Goal: Task Accomplishment & Management: Manage account settings

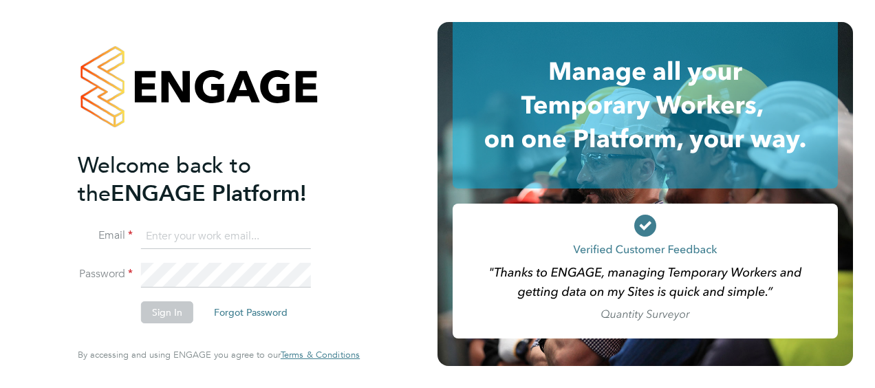
click at [226, 237] on input at bounding box center [226, 236] width 170 height 25
click at [330, 250] on li "Email ben.lonergan@brightonandhovealbion.com" at bounding box center [212, 243] width 268 height 39
click at [285, 241] on input "ben.lonergan@brightonandhovealbion.com" at bounding box center [226, 236] width 170 height 25
click at [224, 239] on input "ben.lonergan@brightonandhovealbion.com" at bounding box center [226, 236] width 170 height 25
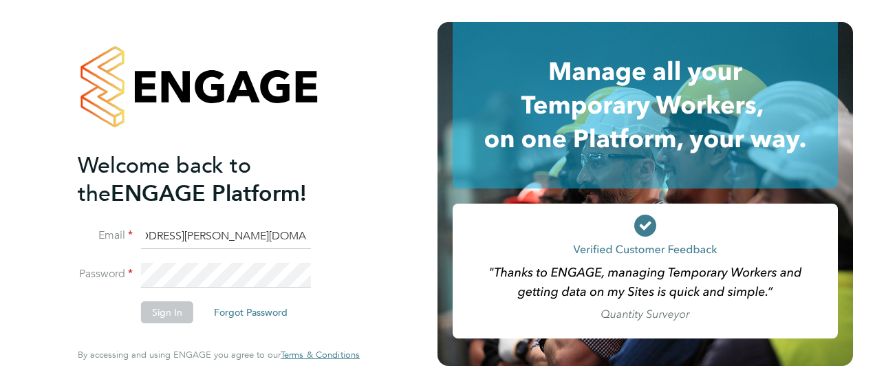
drag, startPoint x: 142, startPoint y: 237, endPoint x: 406, endPoint y: 234, distance: 264.1
click at [406, 234] on div "Welcome back to the ENGAGE Platform! Email ben.lonergan@brightonandhovealbion.c…" at bounding box center [218, 194] width 437 height 388
click at [316, 239] on li "Email ben.lonergan@brightonandhovealbion.com" at bounding box center [212, 243] width 268 height 39
drag, startPoint x: 142, startPoint y: 239, endPoint x: 379, endPoint y: 236, distance: 236.6
click at [378, 236] on div "Welcome back to the ENGAGE Platform! Email ben.lonergan@brightonandhovealbion.c…" at bounding box center [218, 194] width 337 height 388
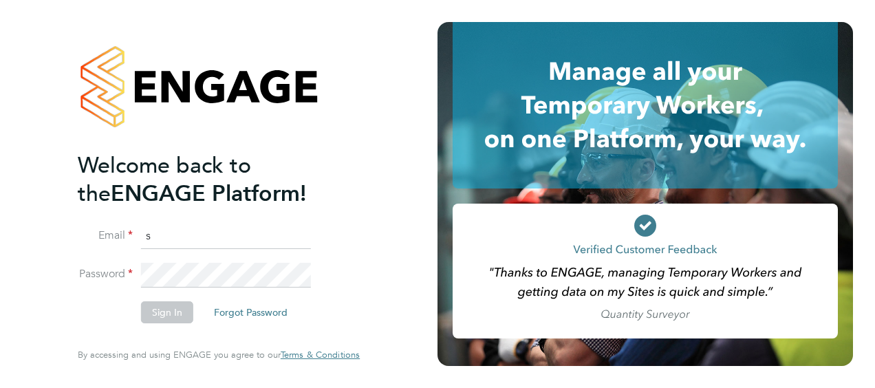
scroll to position [0, 0]
type input "stuart.williams@brightonandhovealbion.com"
click at [162, 308] on button "Sign In" at bounding box center [167, 312] width 52 height 22
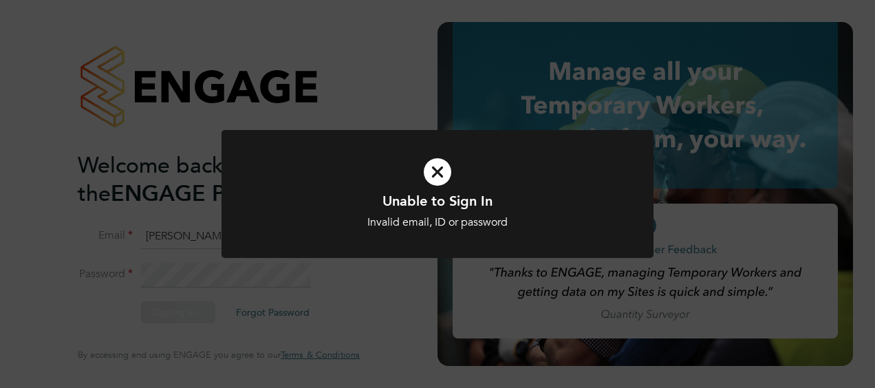
drag, startPoint x: 424, startPoint y: 155, endPoint x: 435, endPoint y: 166, distance: 14.6
click at [426, 156] on icon at bounding box center [438, 172] width 358 height 54
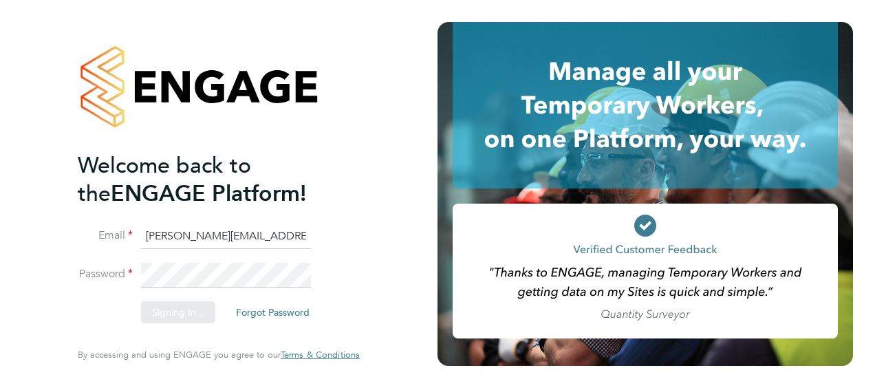
click at [439, 166] on app-barbie "Welcome back to the ENGAGE Platform! Email stuart.williams@brightonandhovealbio…" at bounding box center [437, 194] width 875 height 388
click at [106, 270] on li "Password" at bounding box center [212, 282] width 268 height 38
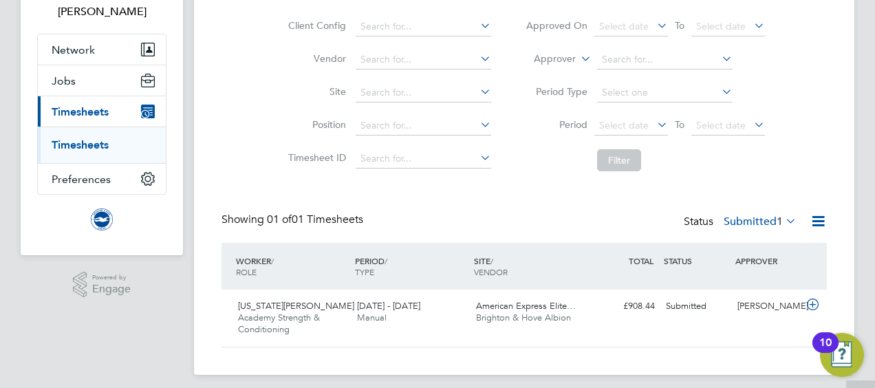
scroll to position [106, 0]
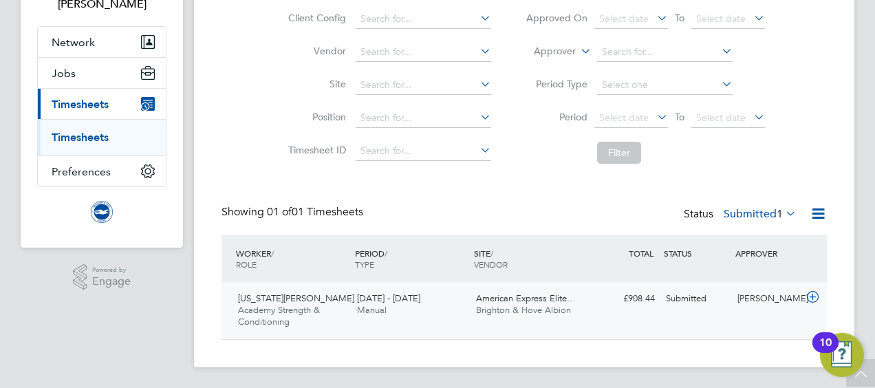
click at [542, 305] on span "Brighton & Hove Albion" at bounding box center [523, 310] width 95 height 12
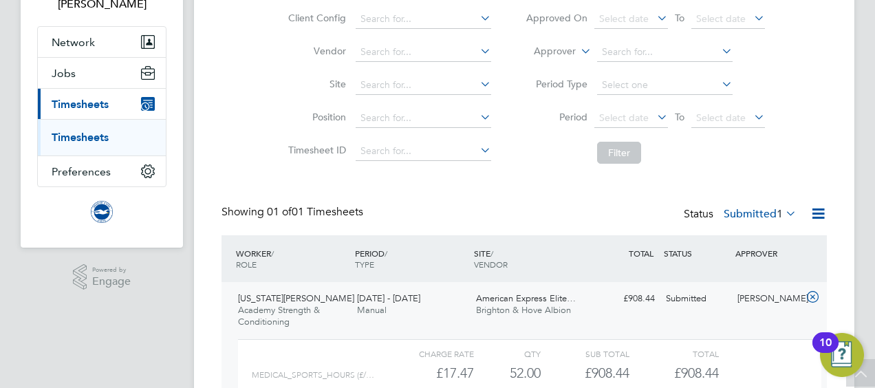
scroll to position [232, 0]
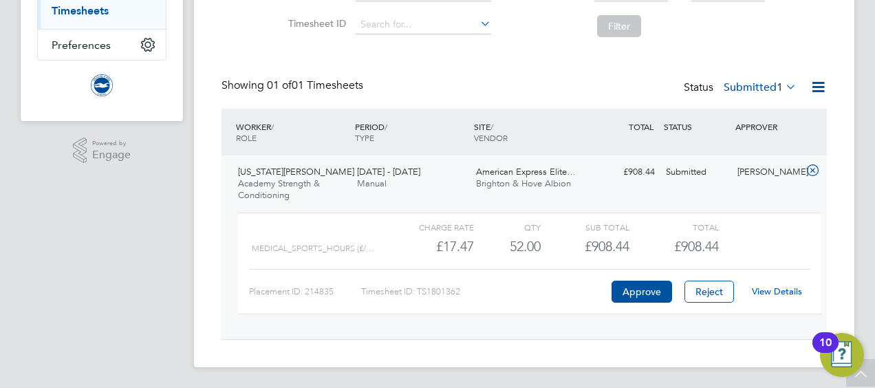
click at [794, 293] on link "View Details" at bounding box center [777, 291] width 50 height 12
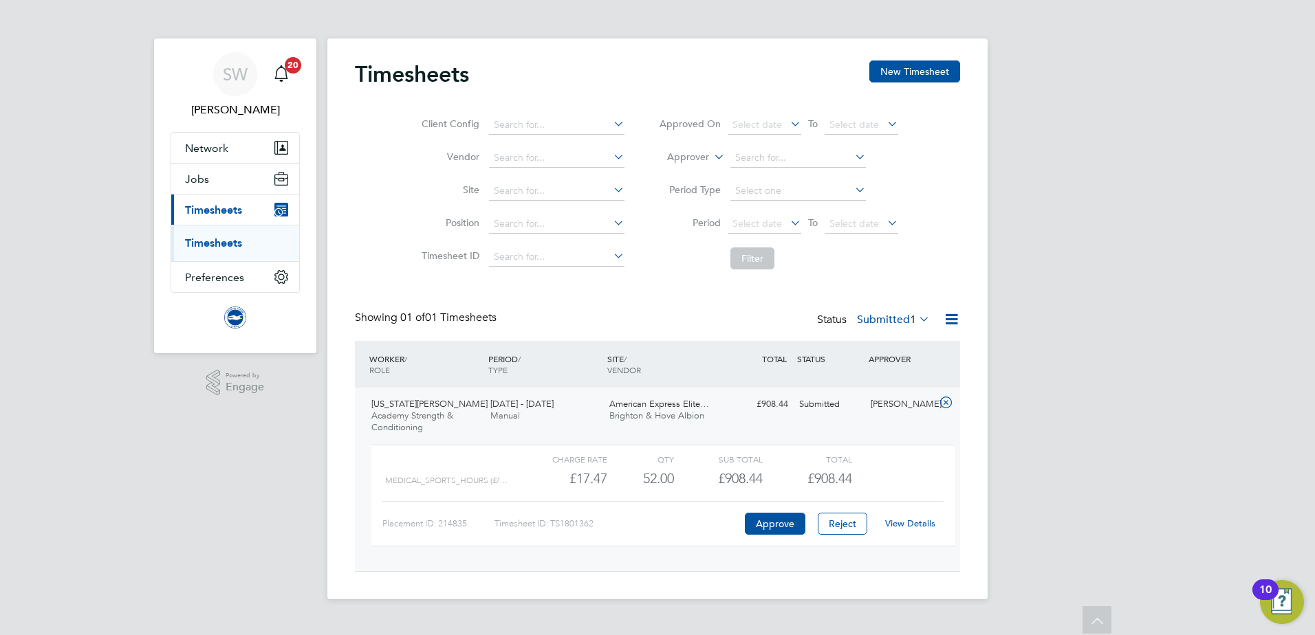
scroll to position [23, 134]
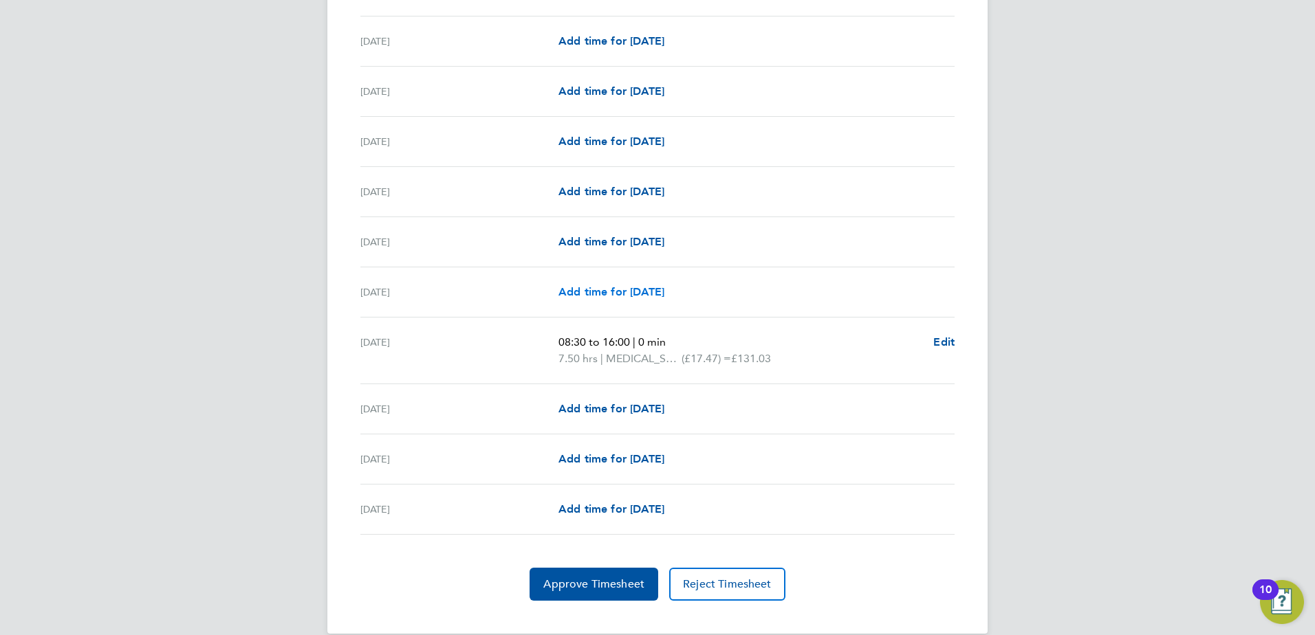
scroll to position [1612, 0]
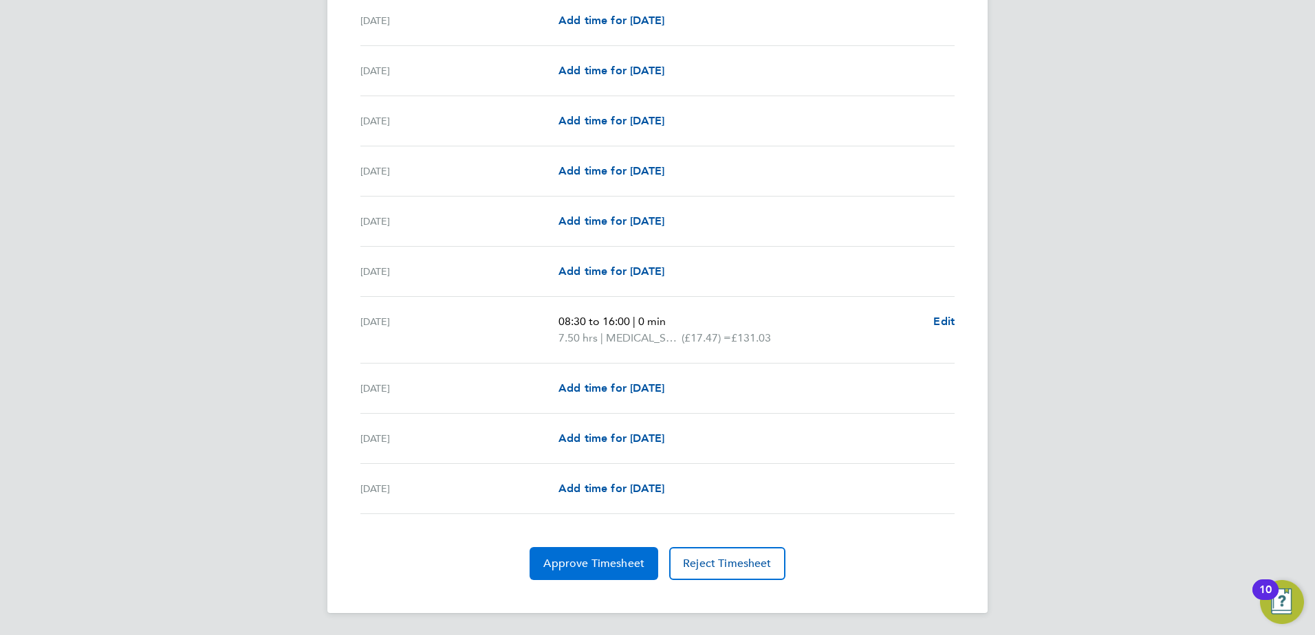
click at [618, 387] on span "Approve Timesheet" at bounding box center [593, 564] width 101 height 14
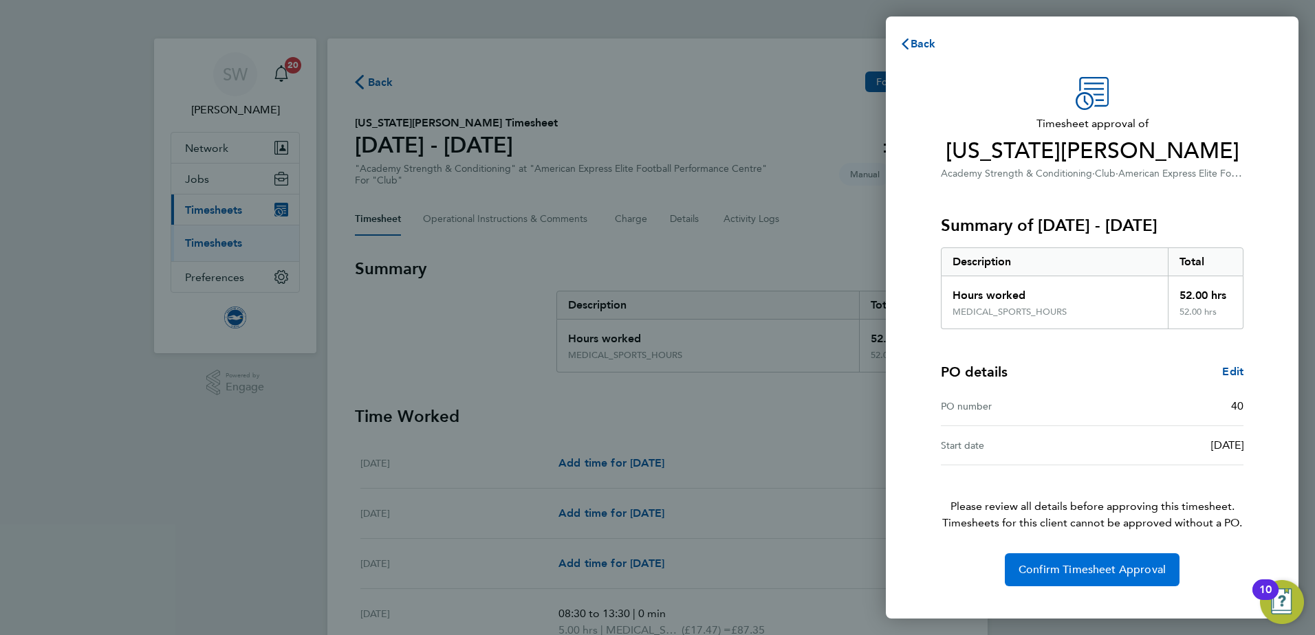
click at [874, 387] on span "Confirm Timesheet Approval" at bounding box center [1091, 570] width 147 height 14
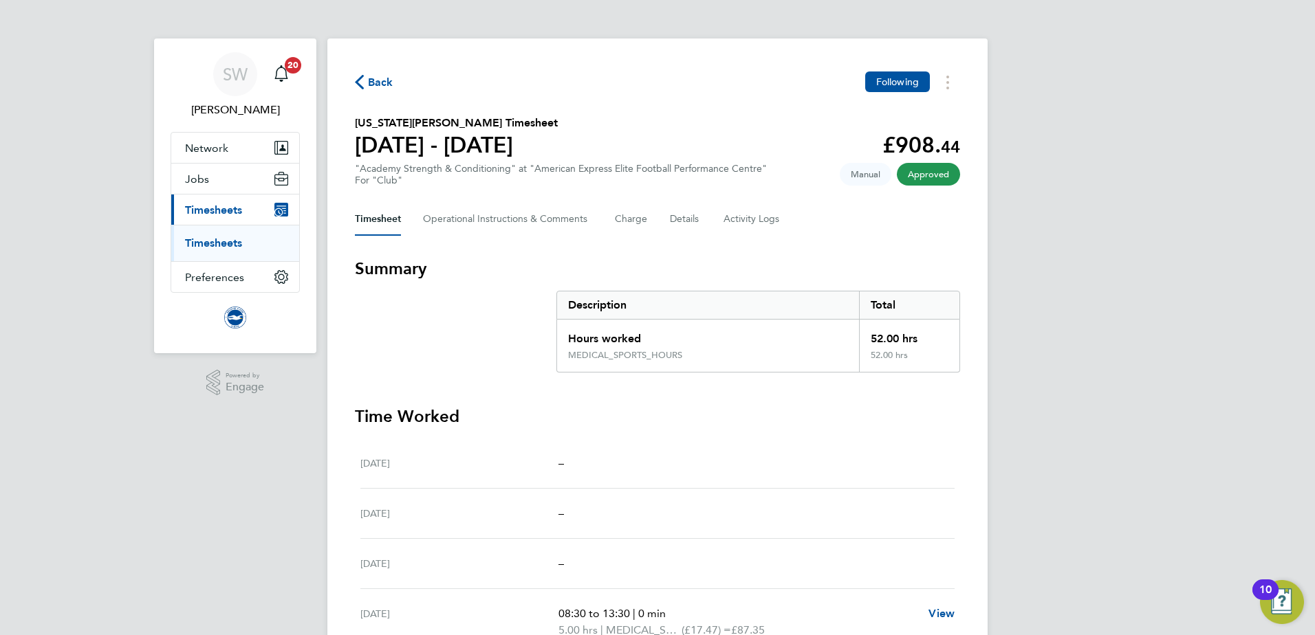
click at [874, 171] on span "Approved" at bounding box center [928, 174] width 63 height 23
